Goal: Transaction & Acquisition: Purchase product/service

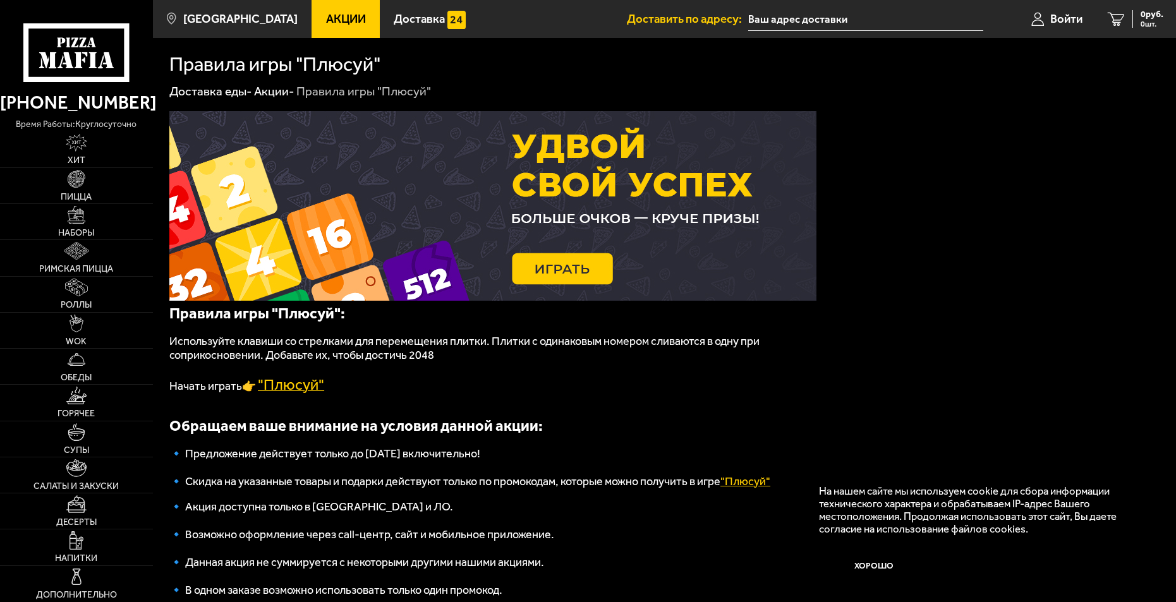
click at [301, 383] on span ""Плюсуй"" at bounding box center [291, 385] width 66 height 18
click at [78, 189] on link "Пицца" at bounding box center [76, 185] width 153 height 35
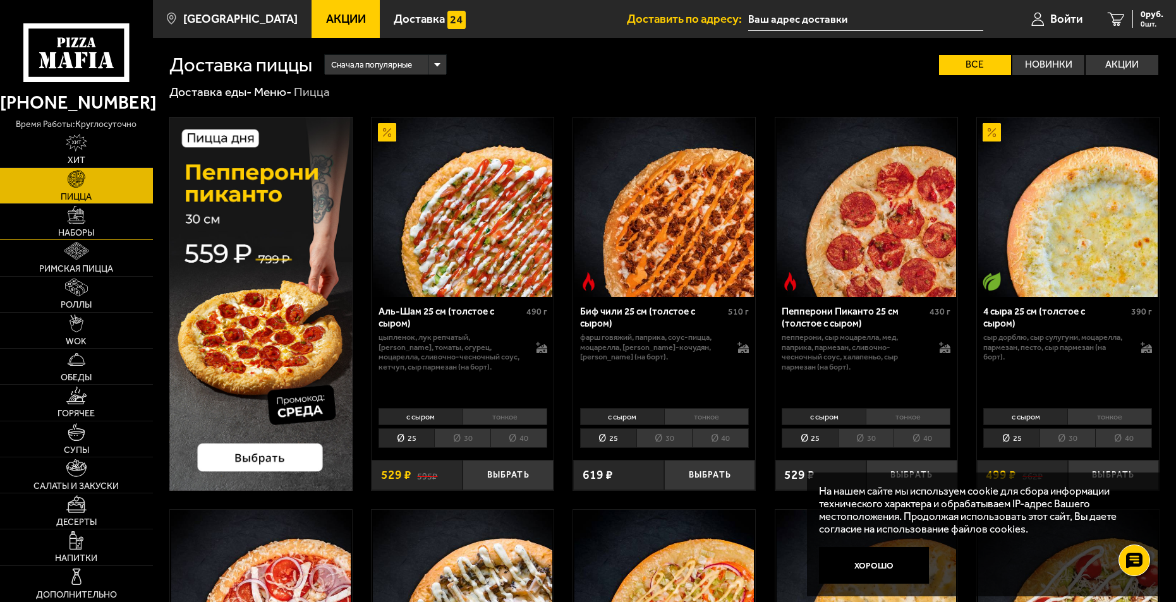
click at [77, 230] on span "Наборы" at bounding box center [76, 233] width 36 height 9
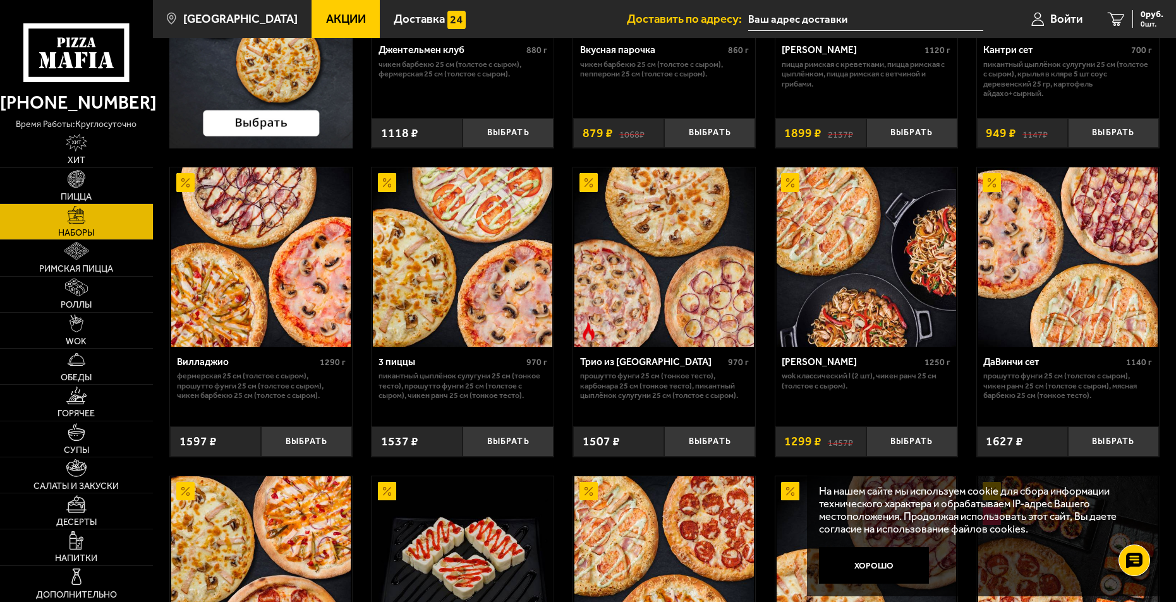
scroll to position [316, 0]
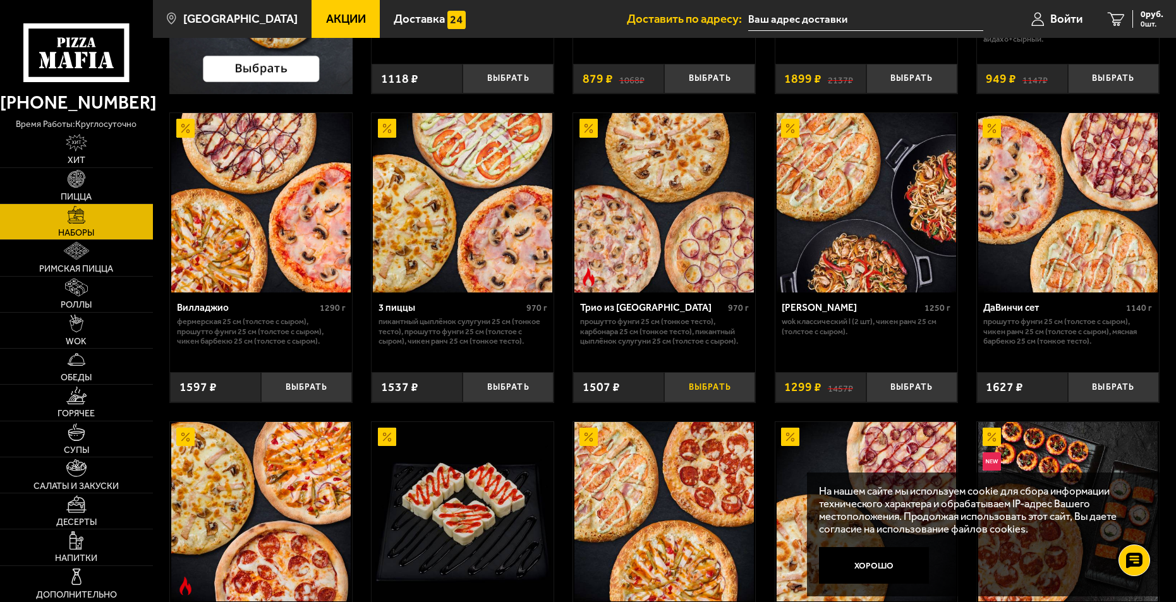
click at [703, 389] on button "Выбрать" at bounding box center [709, 387] width 91 height 30
click at [1143, 23] on span "1 шт." at bounding box center [1145, 24] width 38 height 8
